Goal: Book appointment/travel/reservation

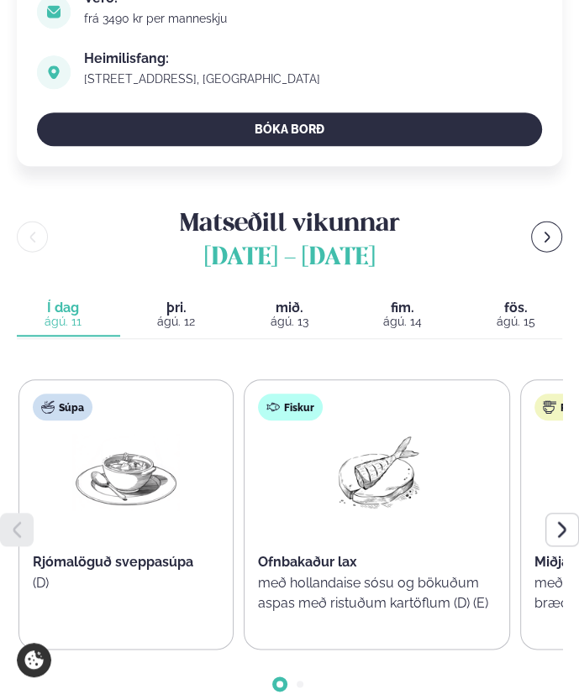
scroll to position [739, 0]
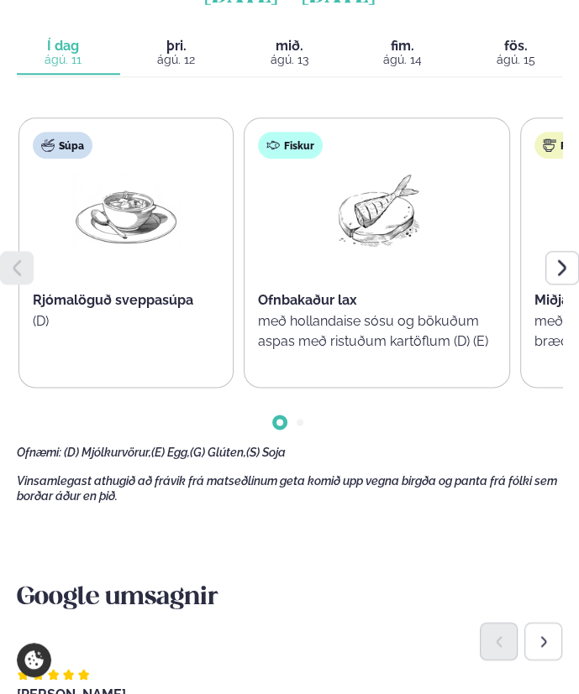
drag, startPoint x: 359, startPoint y: 420, endPoint x: 482, endPoint y: 418, distance: 123.5
click at [575, 264] on div at bounding box center [562, 268] width 34 height 34
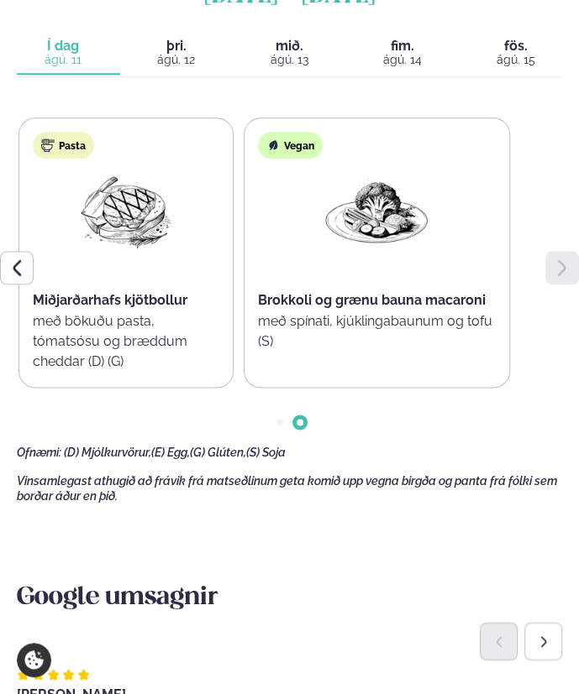
click at [11, 263] on icon at bounding box center [17, 268] width 20 height 20
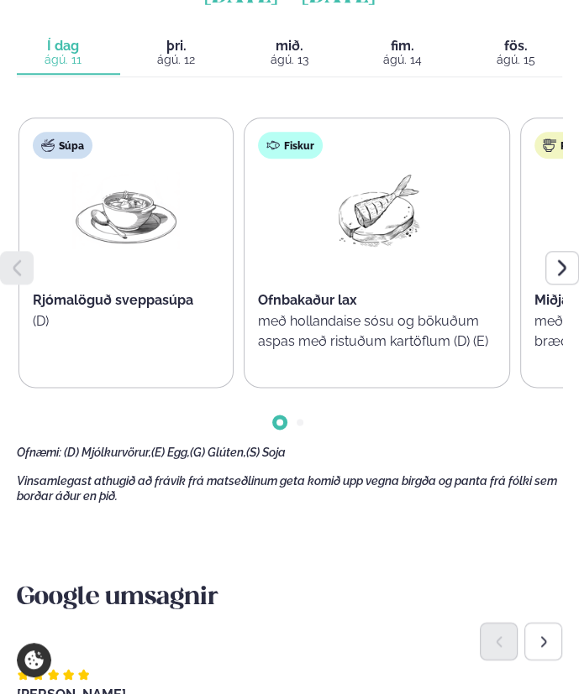
click at [551, 273] on div at bounding box center [562, 268] width 34 height 34
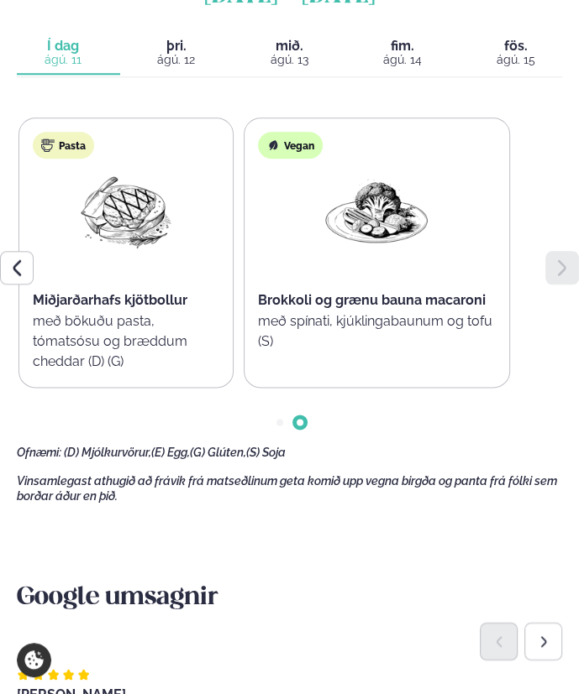
click at [165, 47] on span "þri." at bounding box center [176, 45] width 93 height 13
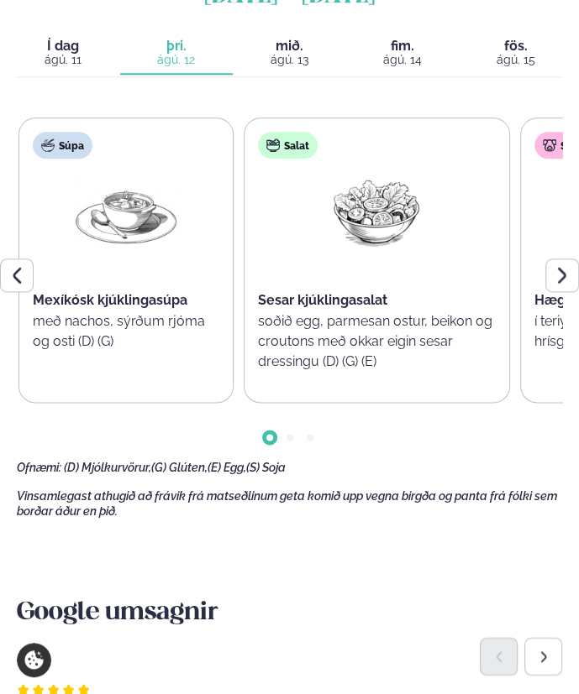
click at [564, 279] on icon at bounding box center [562, 275] width 20 height 20
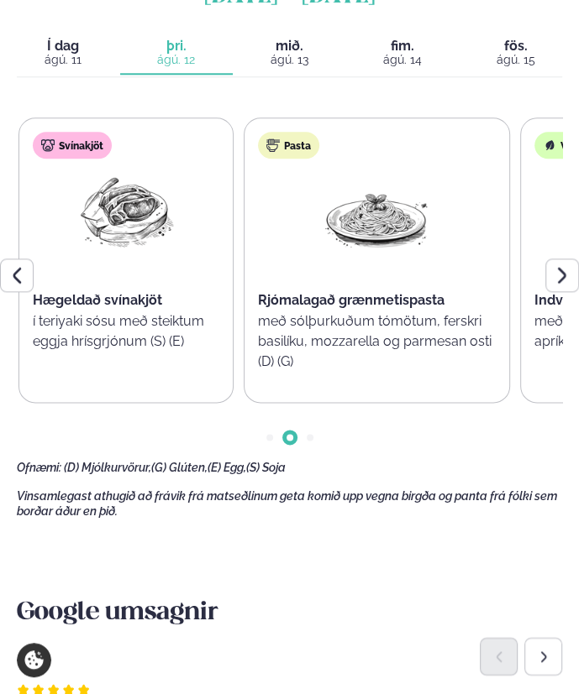
click at [299, 50] on span "mið." at bounding box center [289, 45] width 93 height 13
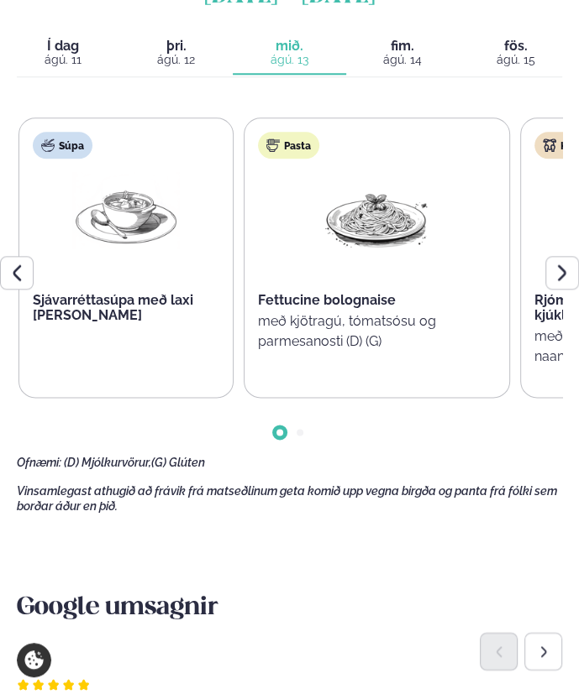
click at [189, 57] on div "ágú. 12" at bounding box center [176, 59] width 93 height 13
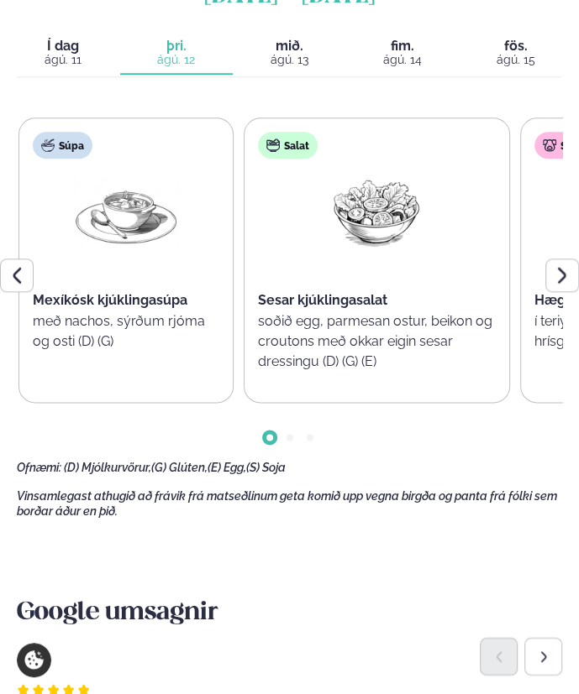
click at [548, 271] on div at bounding box center [562, 276] width 34 height 34
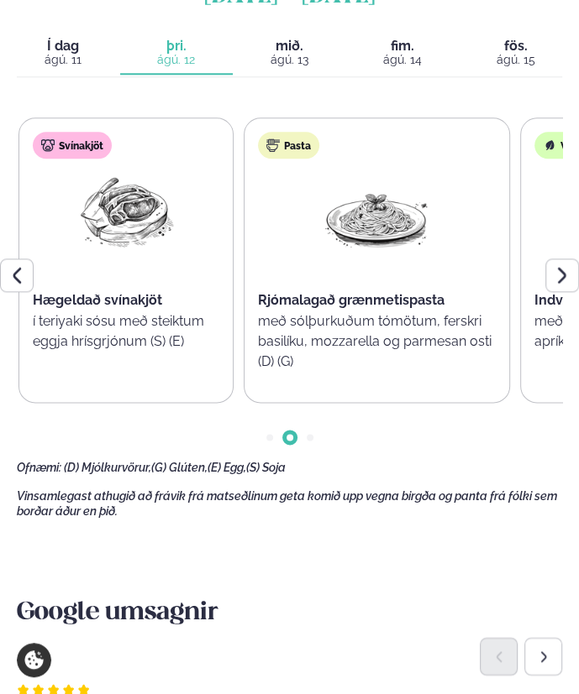
click at [551, 271] on div at bounding box center [562, 276] width 34 height 34
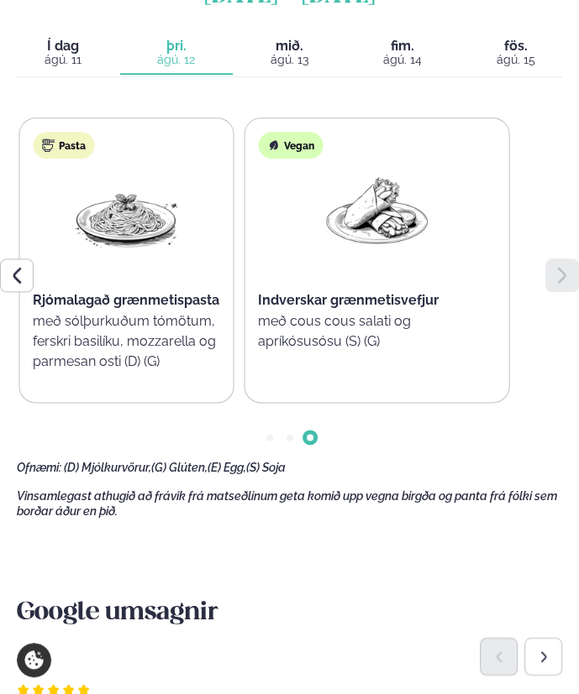
click at [286, 50] on span "mið." at bounding box center [289, 45] width 93 height 13
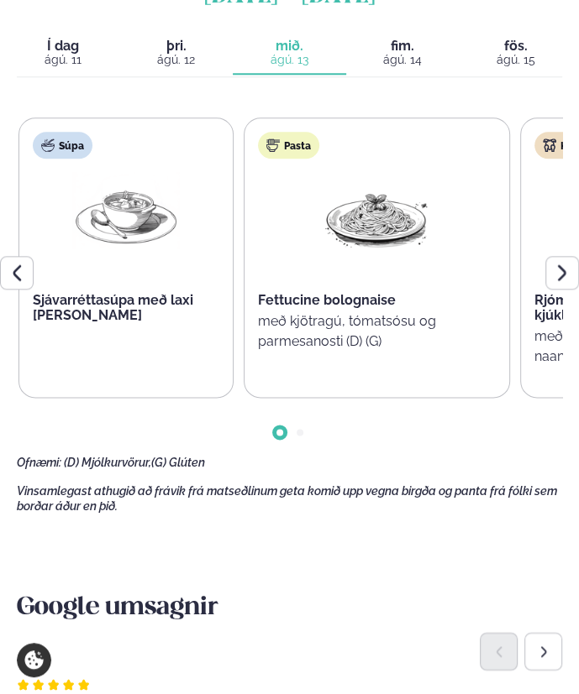
click at [563, 274] on icon at bounding box center [562, 273] width 8 height 16
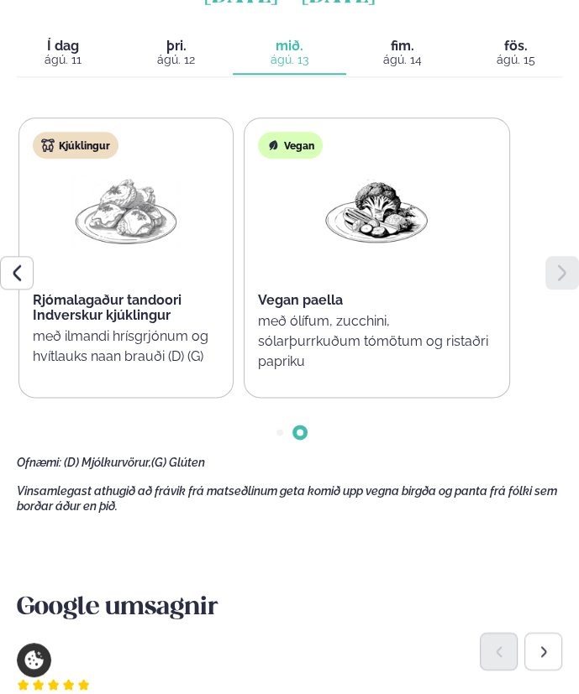
click at [399, 45] on span "fim." at bounding box center [402, 45] width 93 height 13
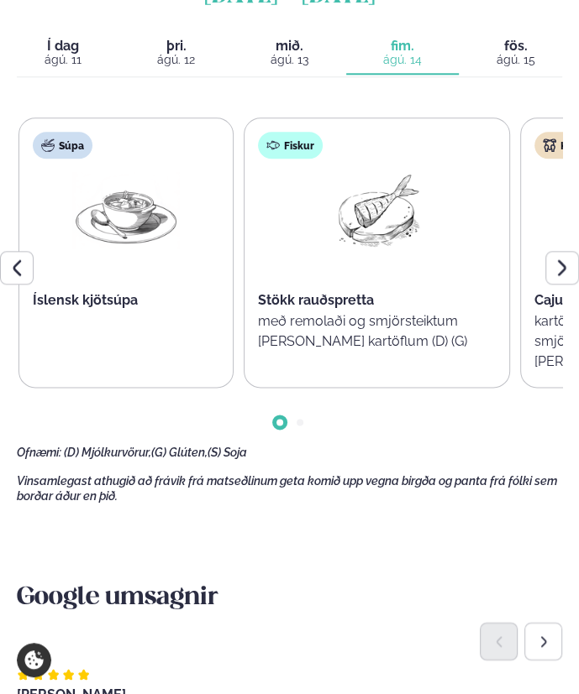
click at [556, 264] on icon at bounding box center [562, 268] width 20 height 20
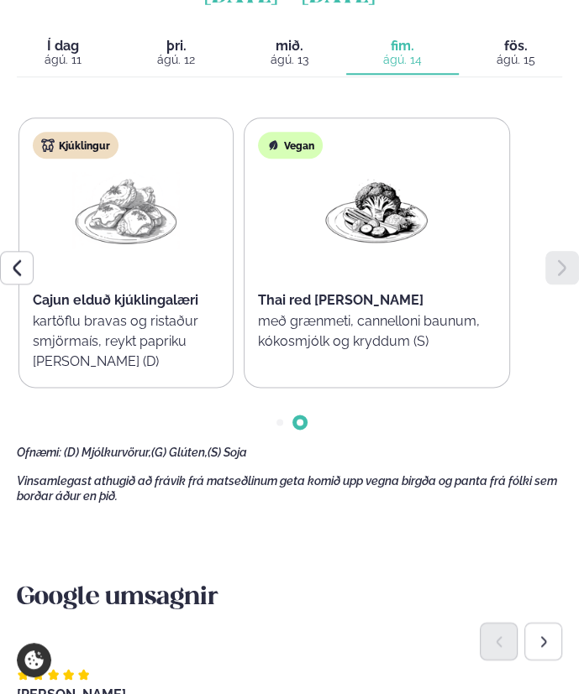
click at [494, 48] on span "fös." at bounding box center [515, 45] width 93 height 13
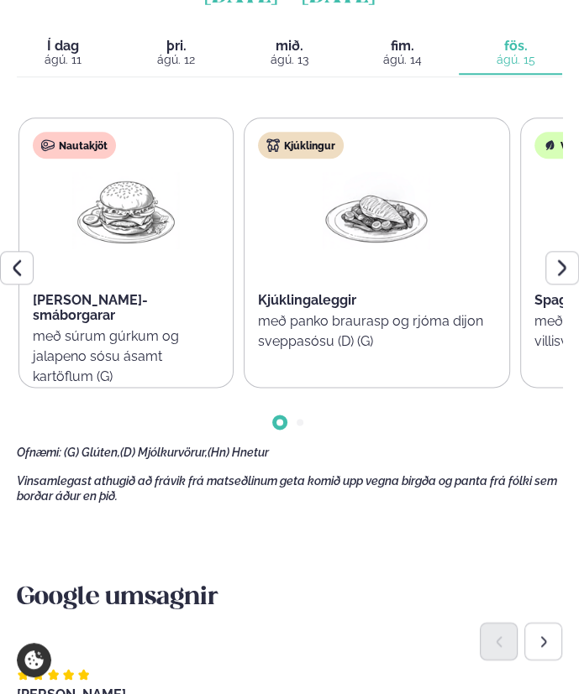
click at [563, 277] on div at bounding box center [562, 268] width 34 height 34
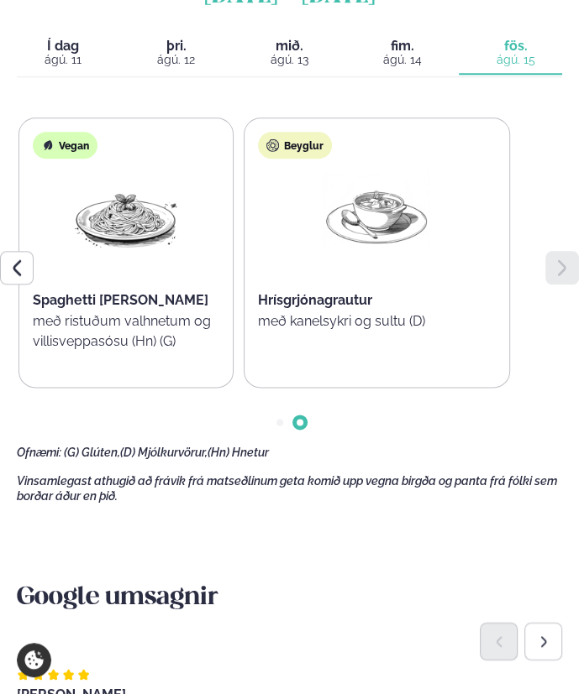
click at [22, 272] on icon at bounding box center [17, 268] width 20 height 20
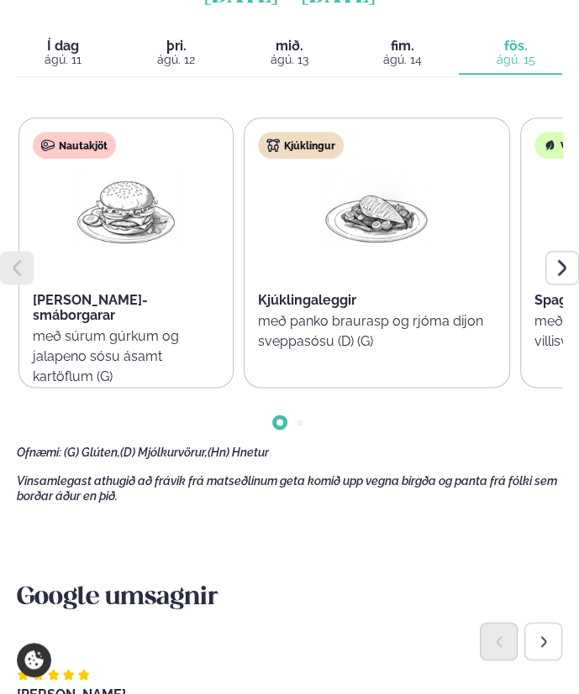
click at [565, 263] on icon at bounding box center [562, 268] width 20 height 20
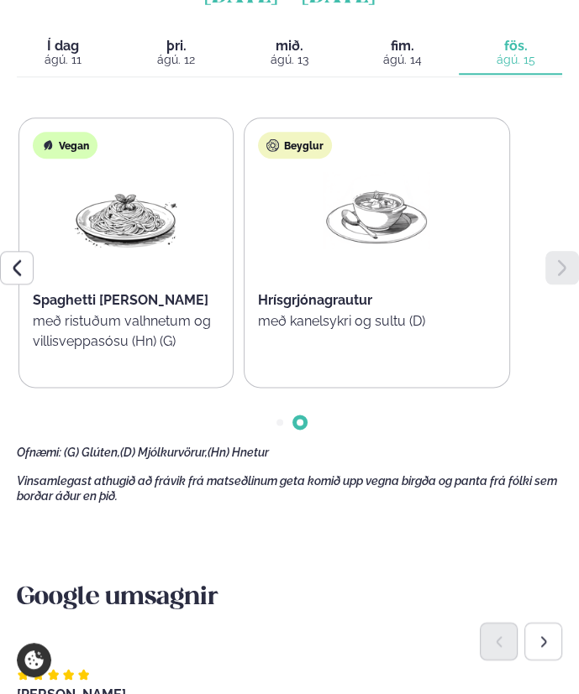
click at [565, 263] on icon at bounding box center [562, 268] width 20 height 20
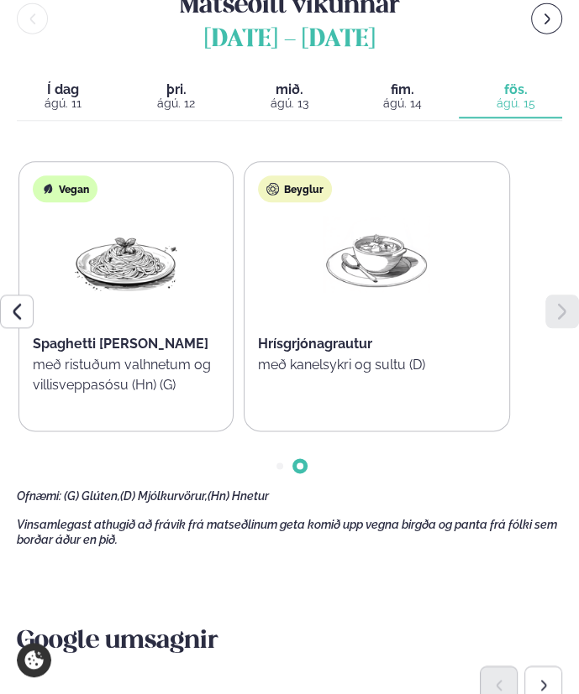
scroll to position [672, 0]
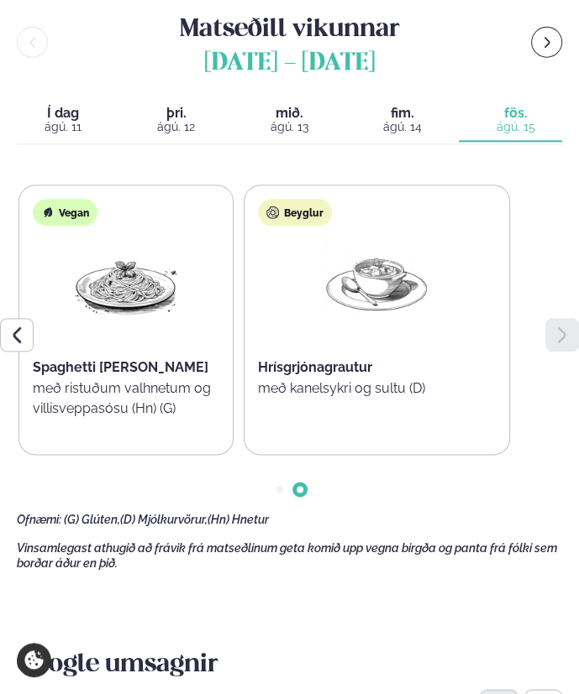
click at [419, 117] on span "fim." at bounding box center [402, 113] width 93 height 13
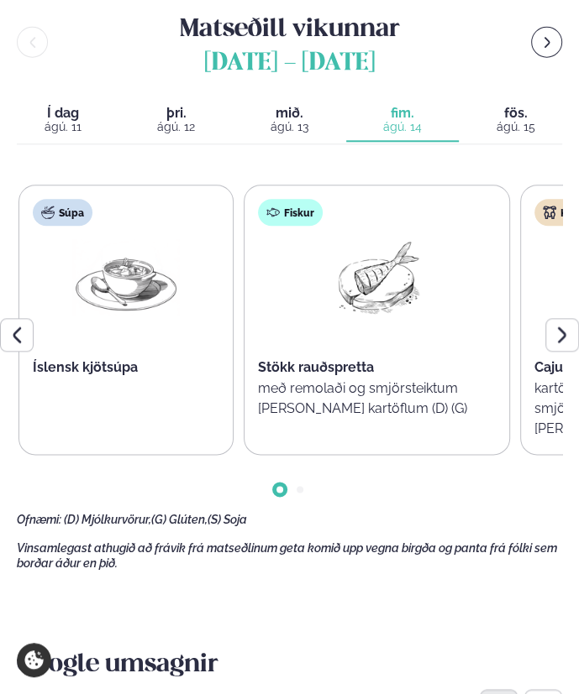
click at [572, 336] on div at bounding box center [562, 335] width 34 height 34
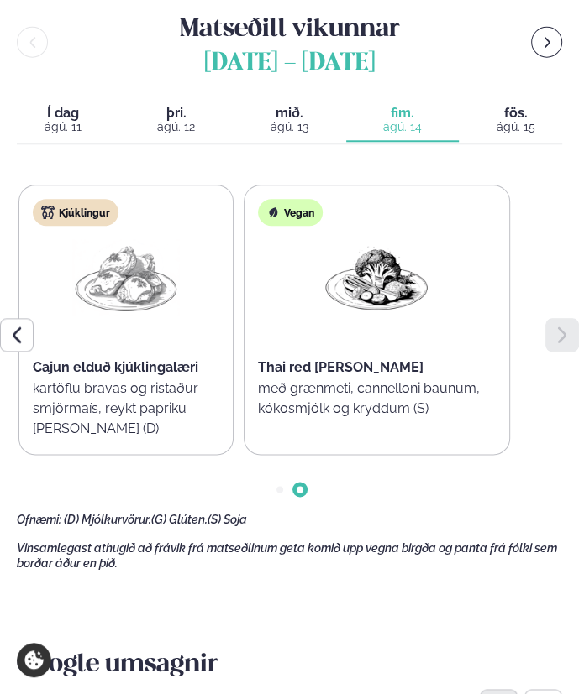
click at [61, 101] on button "Í dag Í d. [DATE]" at bounding box center [68, 121] width 103 height 42
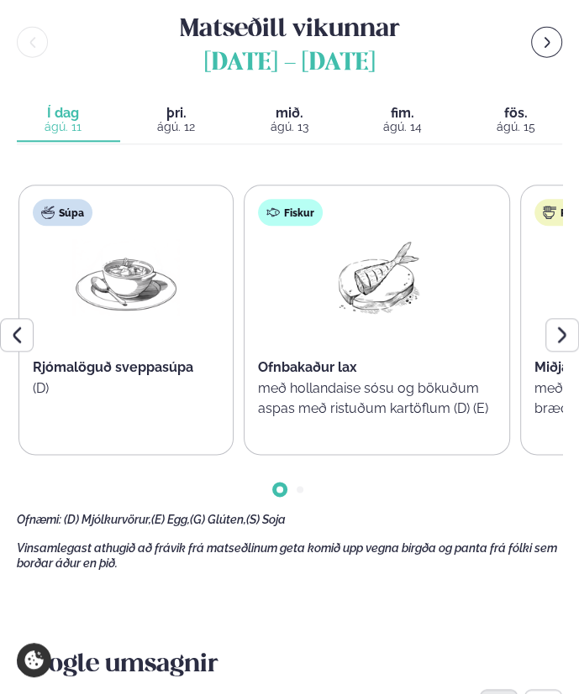
click at [564, 328] on icon at bounding box center [562, 335] width 20 height 20
